Goal: Information Seeking & Learning: Learn about a topic

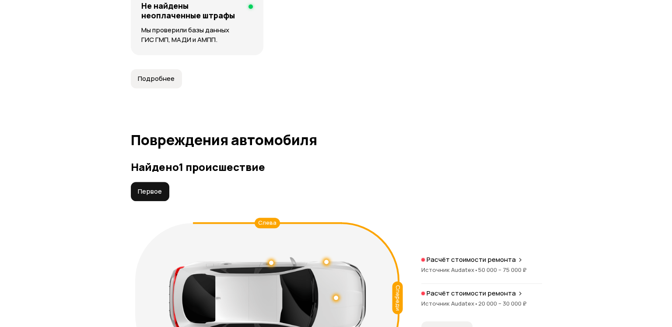
scroll to position [963, 0]
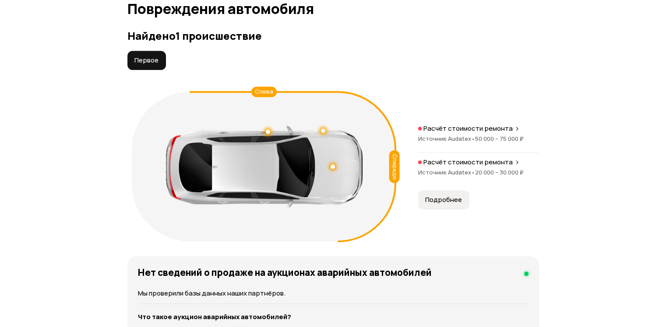
click at [454, 204] on span "Подробнее" at bounding box center [443, 200] width 37 height 9
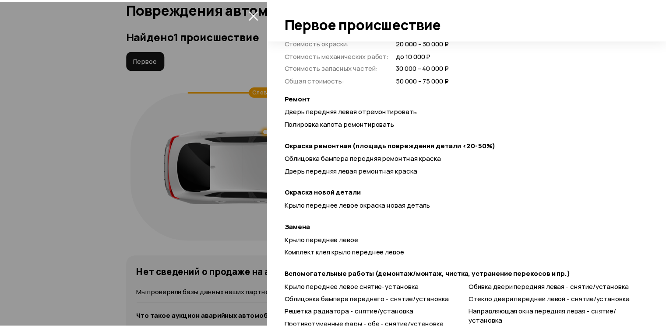
scroll to position [394, 0]
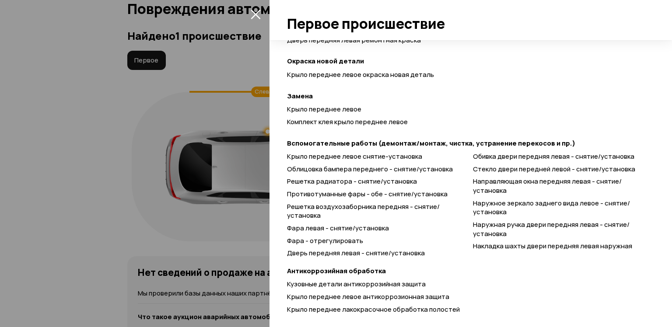
click at [255, 13] on icon "закрыть" at bounding box center [256, 15] width 10 height 10
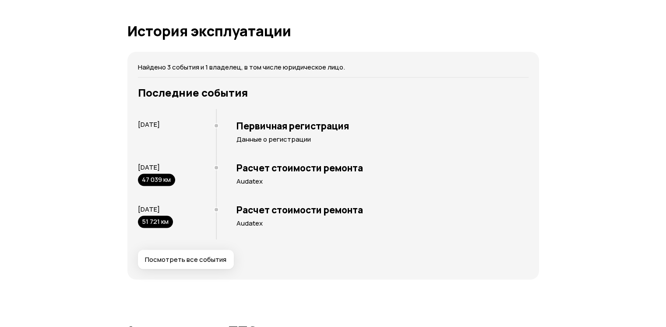
scroll to position [1839, 0]
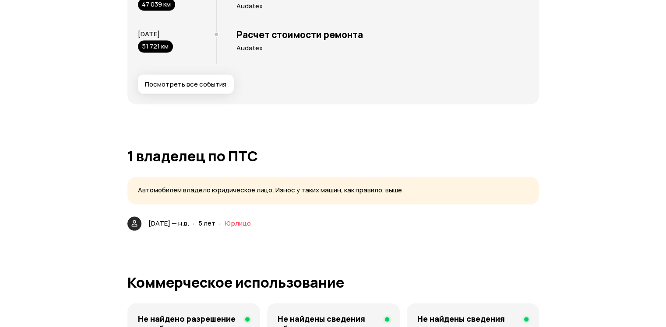
click at [215, 89] on span "Посмотреть все события" at bounding box center [185, 84] width 81 height 9
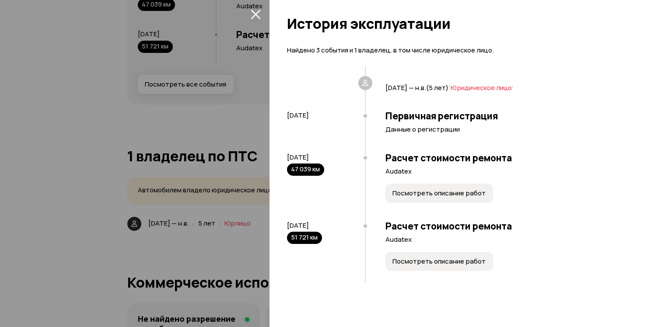
click at [257, 12] on icon "закрыть" at bounding box center [256, 15] width 10 height 10
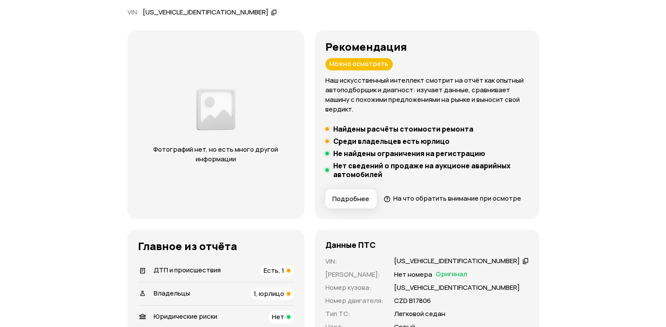
scroll to position [0, 0]
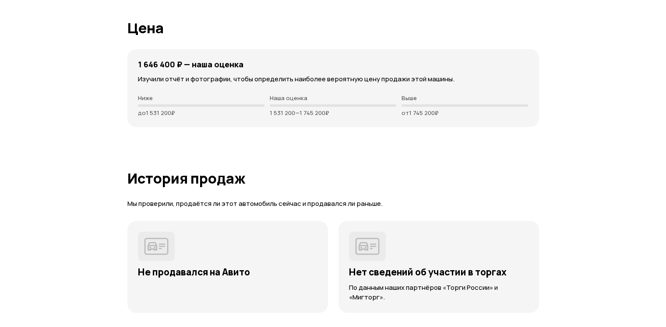
scroll to position [1226, 0]
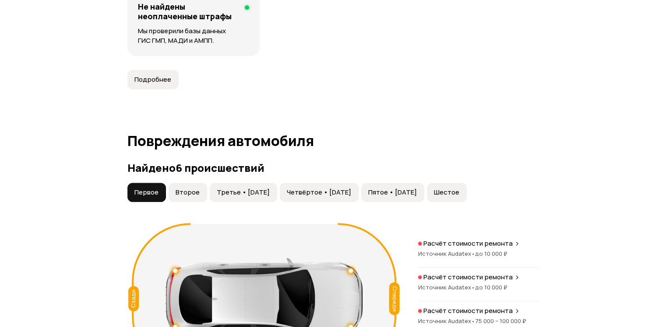
scroll to position [919, 0]
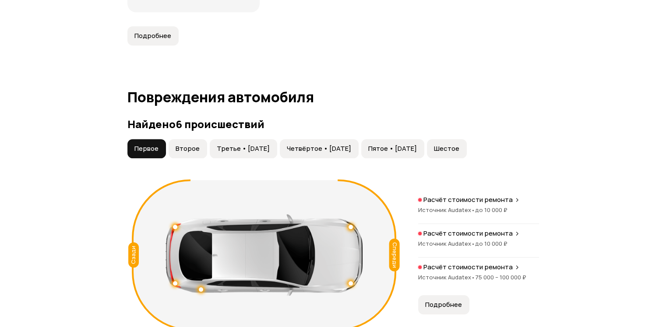
click at [199, 148] on button "Второе" at bounding box center [188, 148] width 39 height 19
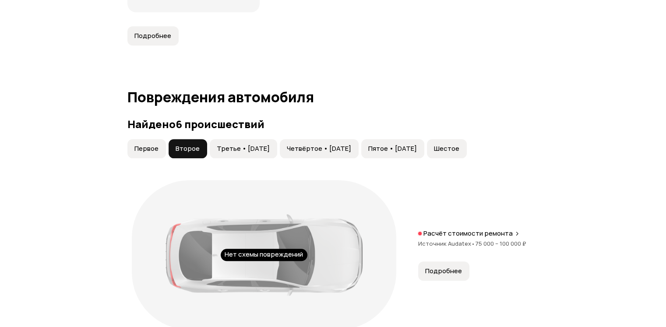
click at [227, 147] on span "Третье • 07 май 2023" at bounding box center [243, 148] width 53 height 9
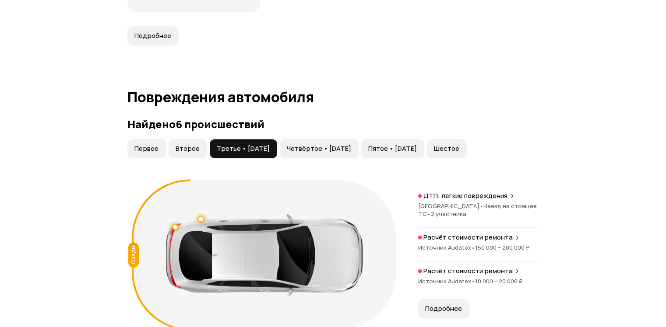
click at [320, 145] on span "Четвёртое • 27 окт 2023" at bounding box center [319, 148] width 64 height 9
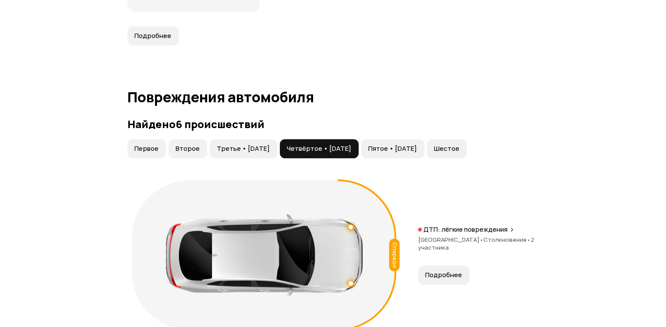
drag, startPoint x: 391, startPoint y: 148, endPoint x: 398, endPoint y: 148, distance: 6.1
click at [392, 148] on button "Пятое • 05 апр 2024" at bounding box center [392, 148] width 63 height 19
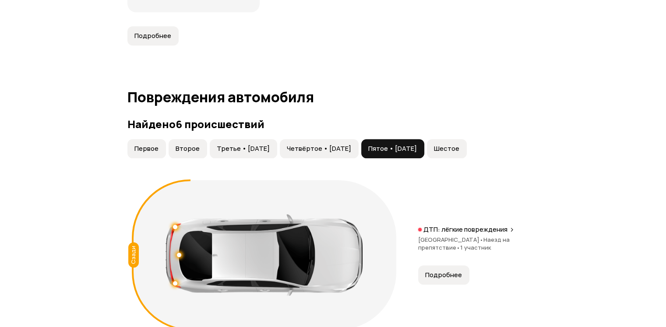
click at [467, 149] on button "Шестое" at bounding box center [447, 148] width 40 height 19
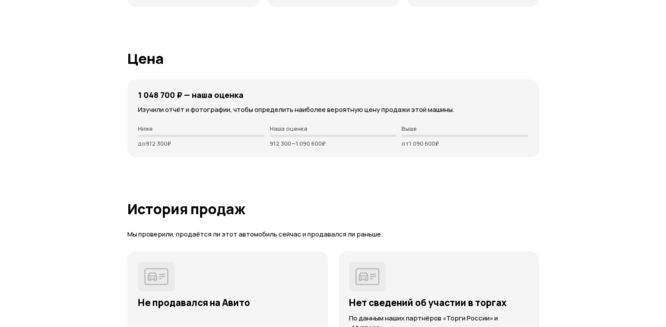
scroll to position [2014, 0]
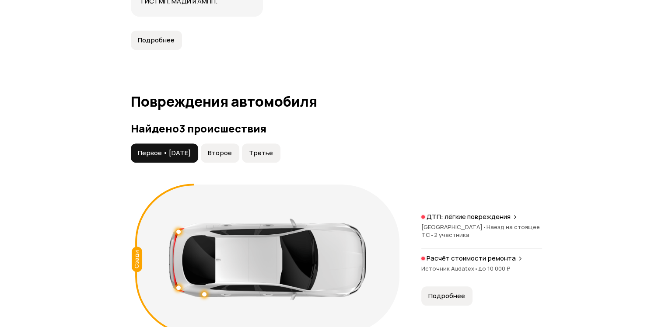
scroll to position [963, 0]
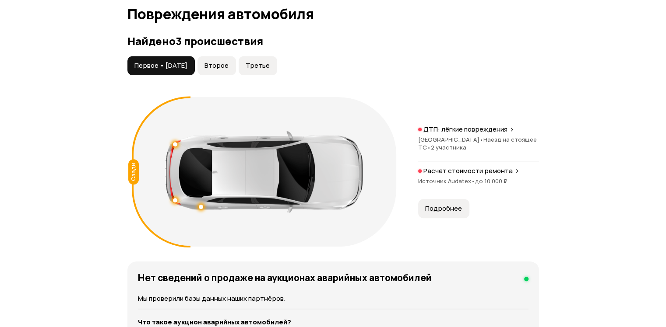
click at [229, 70] on span "Второе" at bounding box center [216, 65] width 24 height 9
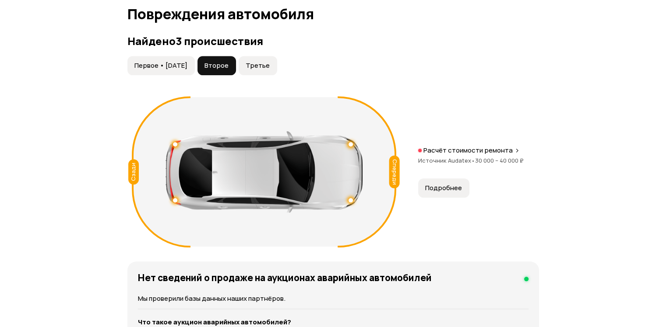
click at [270, 70] on span "Третье" at bounding box center [258, 65] width 24 height 9
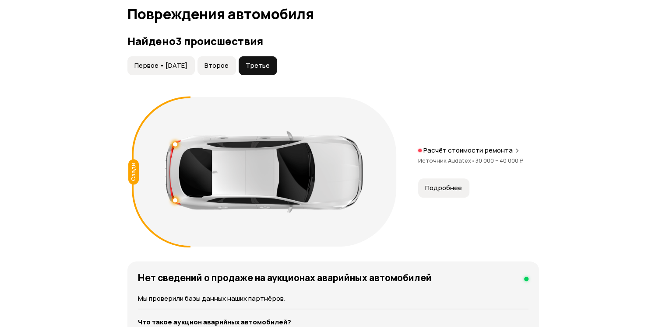
click at [450, 193] on span "Подробнее" at bounding box center [443, 188] width 37 height 9
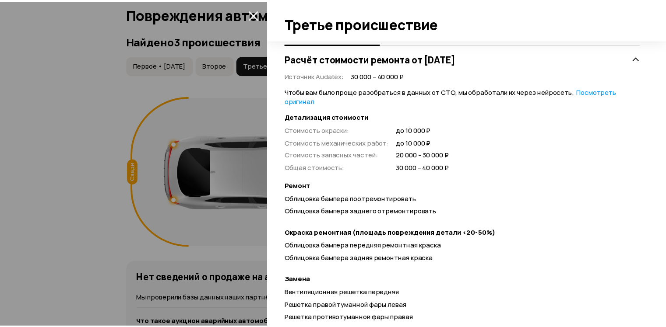
scroll to position [44, 0]
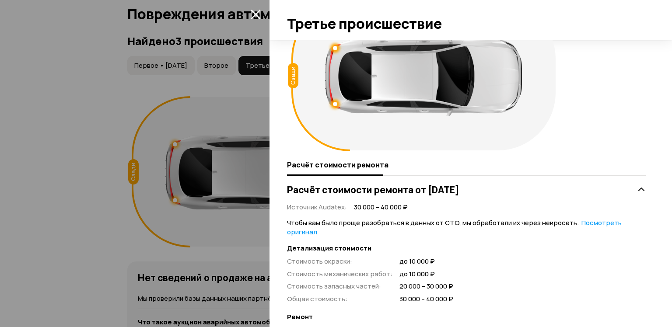
click at [256, 12] on icon "закрыть" at bounding box center [256, 14] width 10 height 10
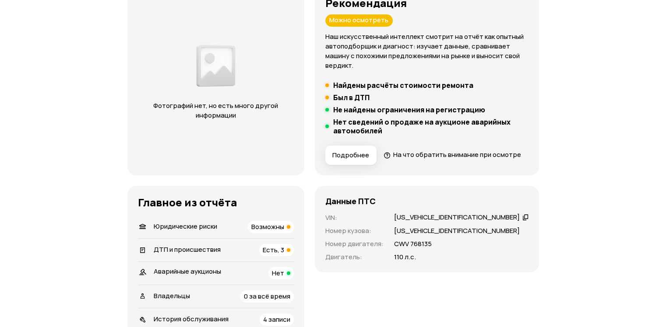
scroll to position [0, 0]
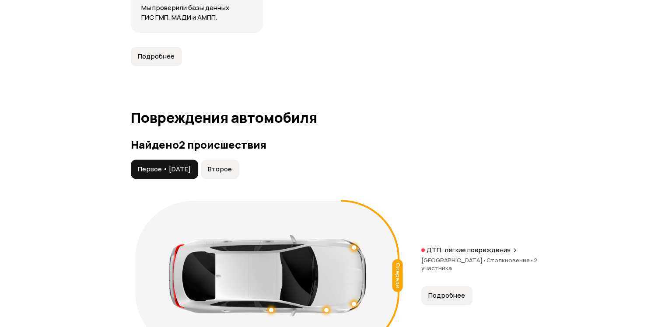
scroll to position [963, 0]
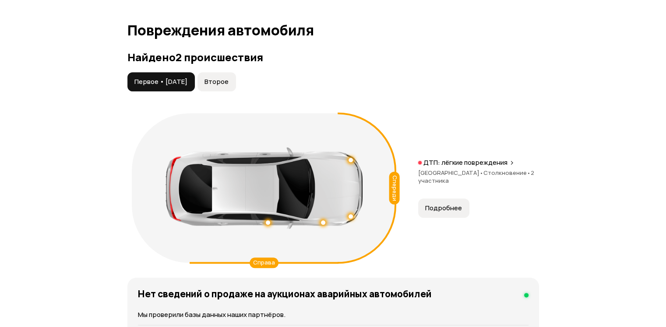
click at [229, 83] on span "Второе" at bounding box center [216, 81] width 24 height 9
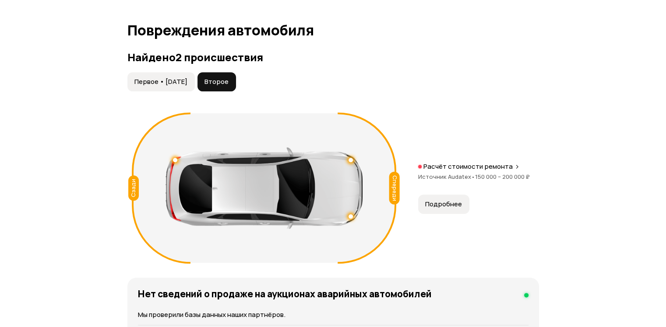
click at [444, 204] on span "Подробнее" at bounding box center [443, 204] width 37 height 9
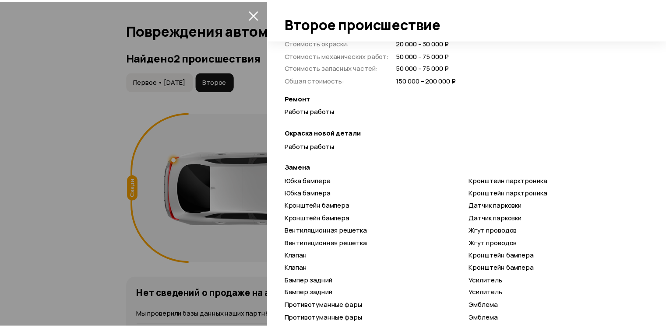
scroll to position [306, 0]
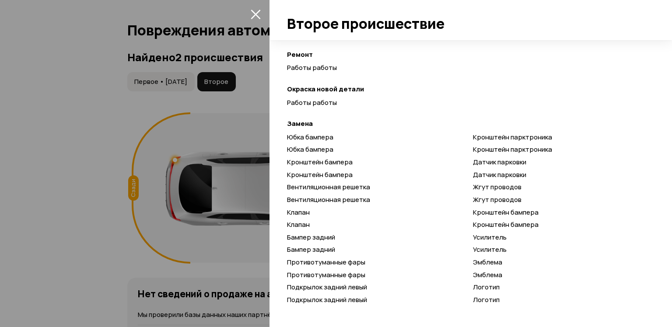
click at [251, 11] on icon "закрыть" at bounding box center [256, 14] width 10 height 10
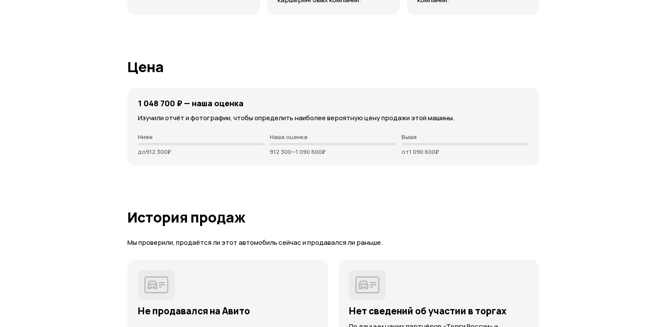
scroll to position [1576, 0]
